Goal: Task Accomplishment & Management: Manage account settings

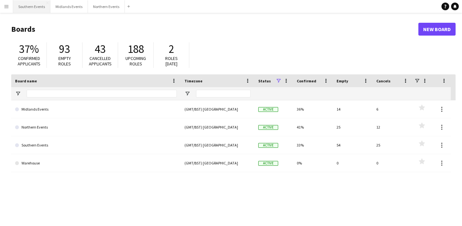
click at [28, 2] on button "Southern Events Close" at bounding box center [31, 6] width 37 height 13
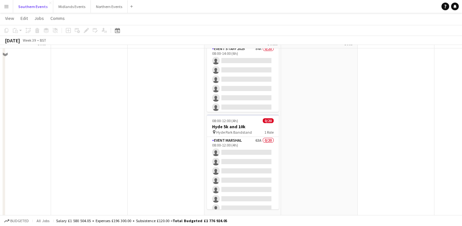
scroll to position [161, 0]
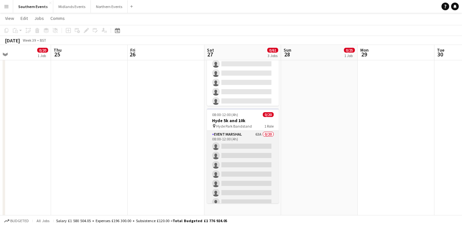
click at [242, 185] on app-card-role "Event Marshal 63A 0/20 08:00-12:00 (4h) single-neutral-actions single-neutral-a…" at bounding box center [243, 230] width 72 height 199
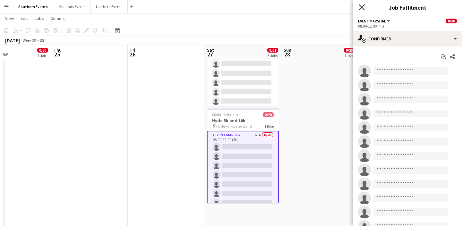
click at [362, 6] on icon "Close pop-in" at bounding box center [362, 7] width 6 height 6
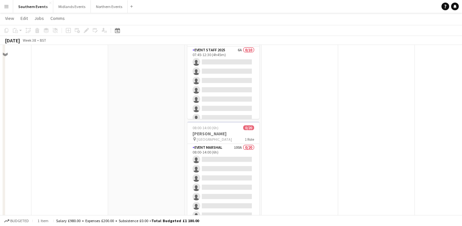
scroll to position [277, 0]
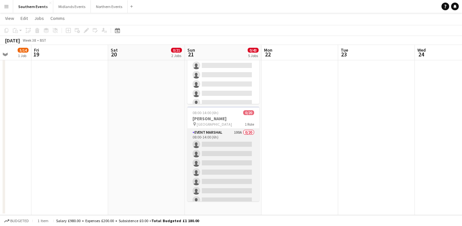
click at [215, 172] on app-card-role "Event Marshal 100A 0/20 08:00-14:00 (6h) single-neutral-actions single-neutral-…" at bounding box center [223, 228] width 72 height 199
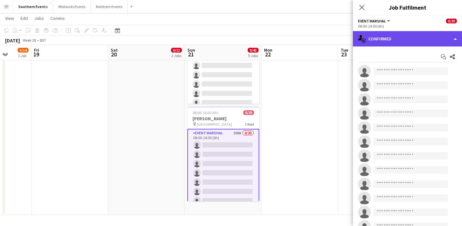
click at [384, 38] on div "single-neutral-actions-check-2 Confirmed" at bounding box center [407, 38] width 109 height 15
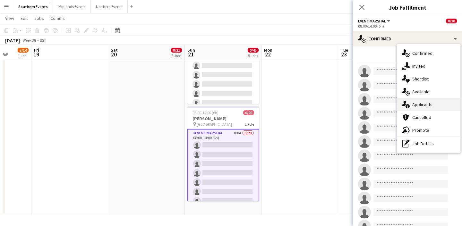
click at [424, 106] on div "single-neutral-actions-information Applicants" at bounding box center [429, 104] width 64 height 13
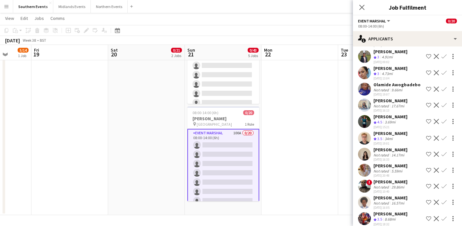
scroll to position [1154, 0]
click at [282, 150] on app-date-cell at bounding box center [299, 4] width 77 height 421
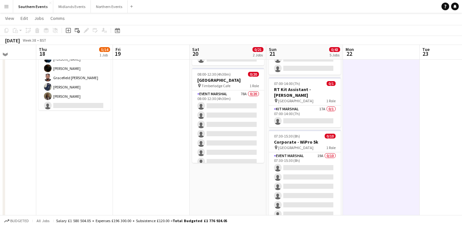
scroll to position [58, 0]
click at [236, 151] on app-card-role "Event Marshal 78A 0/20 08:00-12:30 (4h30m) single-neutral-actions single-neutra…" at bounding box center [228, 190] width 72 height 199
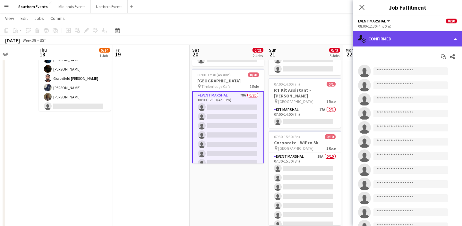
click at [395, 42] on div "single-neutral-actions-check-2 Confirmed" at bounding box center [407, 38] width 109 height 15
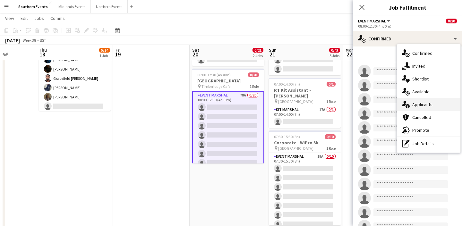
click at [423, 100] on div "single-neutral-actions-information Applicants" at bounding box center [429, 104] width 64 height 13
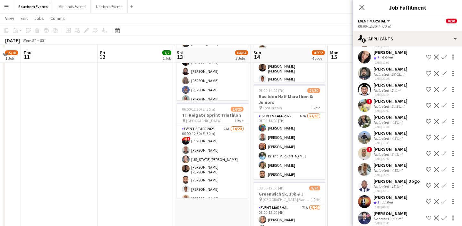
scroll to position [152, 0]
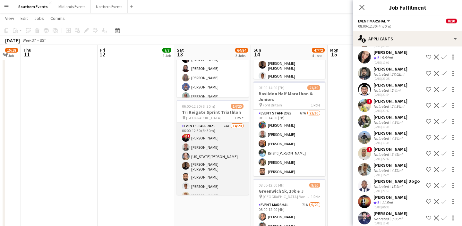
click at [228, 154] on app-card-role "Event Staff 2025 24A 14/20 06:00-12:30 (6h30m) ! [PERSON_NAME] [PERSON_NAME] [U…" at bounding box center [213, 223] width 72 height 200
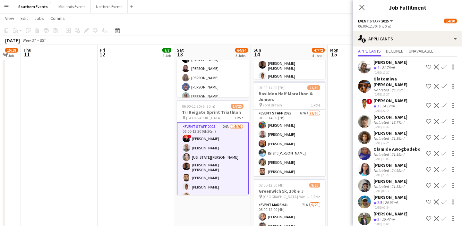
scroll to position [0, 0]
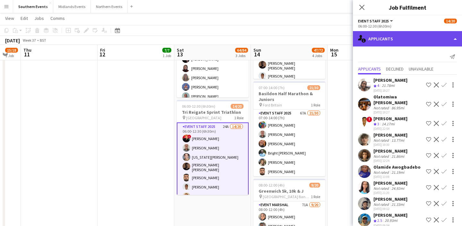
click at [401, 40] on div "single-neutral-actions-information Applicants" at bounding box center [407, 38] width 109 height 15
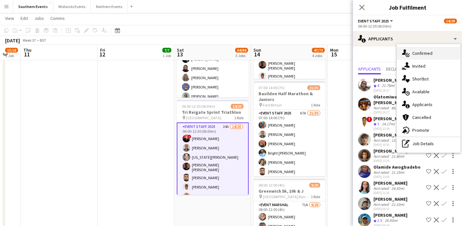
click at [417, 50] on div "single-neutral-actions-check-2 Confirmed" at bounding box center [429, 53] width 64 height 13
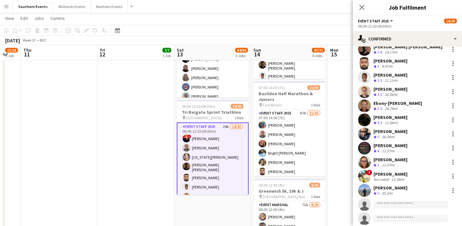
scroll to position [68, 0]
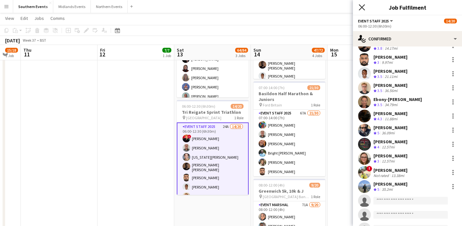
click at [364, 6] on icon "Close pop-in" at bounding box center [362, 7] width 6 height 6
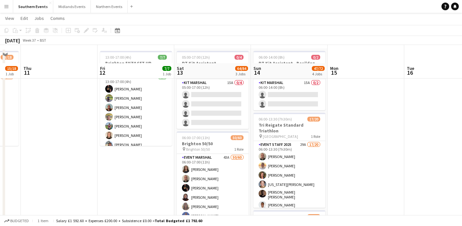
scroll to position [0, 0]
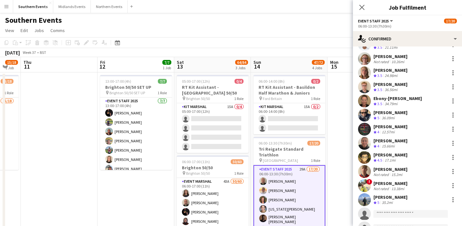
scroll to position [102, 0]
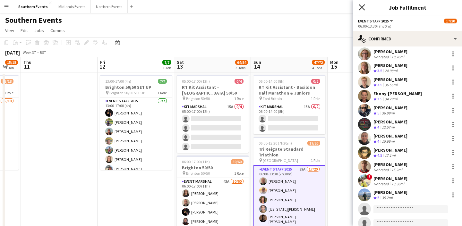
click at [361, 5] on icon "Close pop-in" at bounding box center [362, 7] width 6 height 6
